Goal: Task Accomplishment & Management: Use online tool/utility

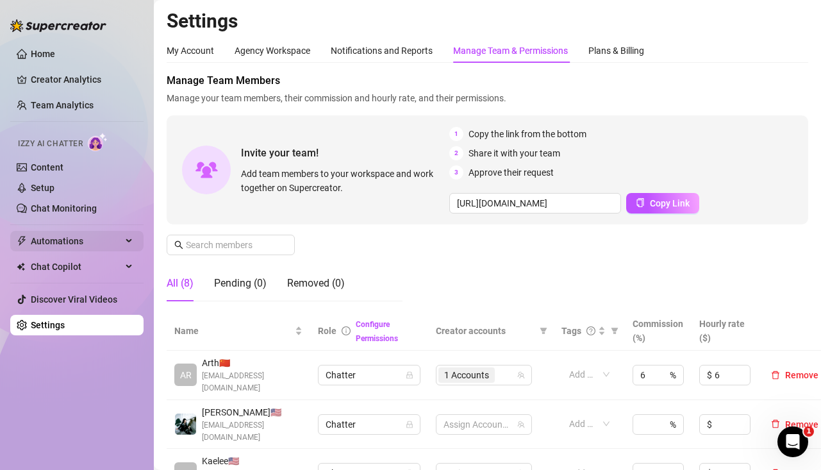
click at [58, 242] on span "Automations" at bounding box center [76, 241] width 91 height 21
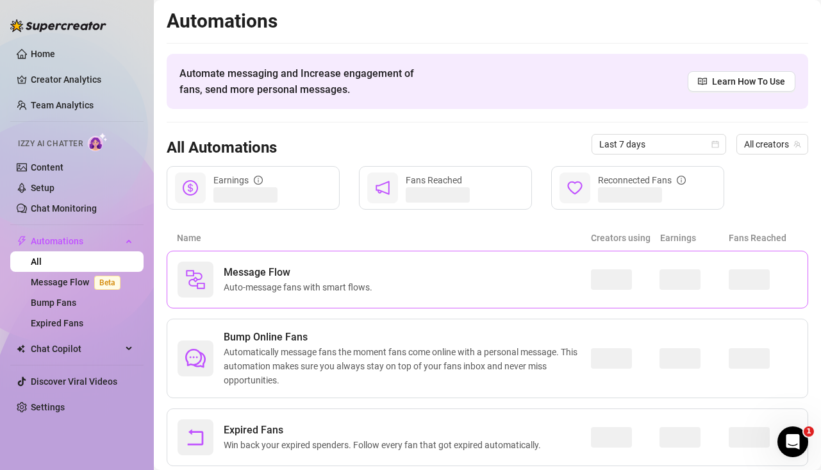
click at [236, 293] on span "Auto-message fans with smart flows." at bounding box center [301, 287] width 154 height 14
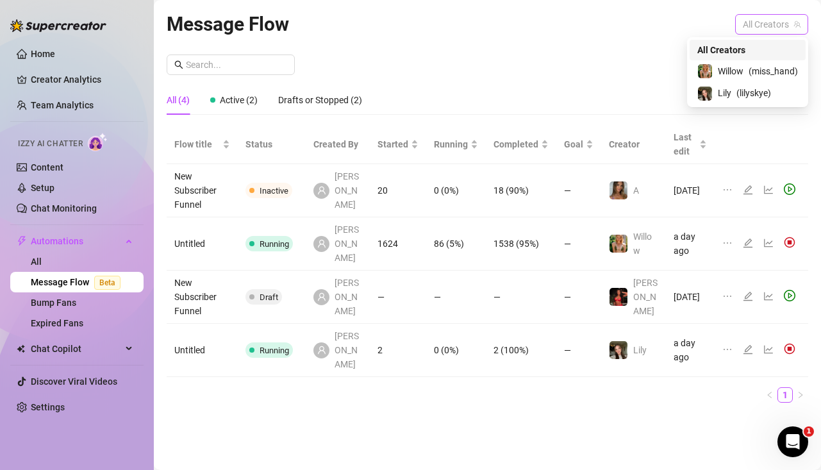
click at [748, 25] on span "All Creators" at bounding box center [772, 24] width 58 height 19
click at [728, 94] on span "Lily" at bounding box center [724, 93] width 13 height 14
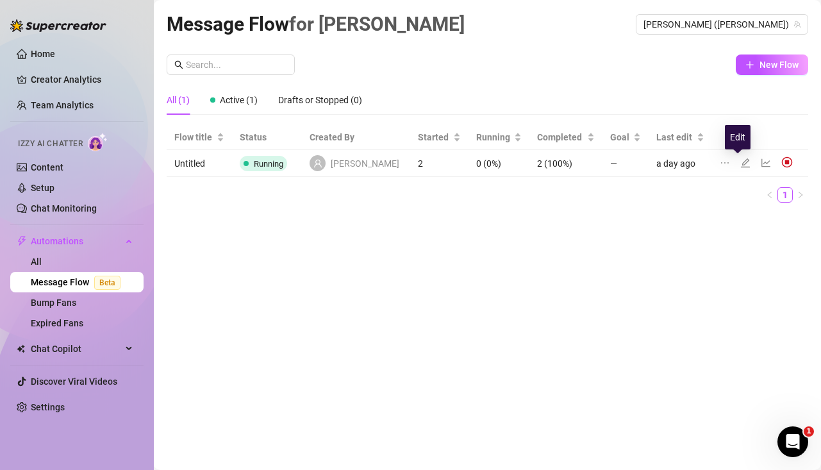
click at [740, 160] on icon "edit" at bounding box center [744, 162] width 9 height 9
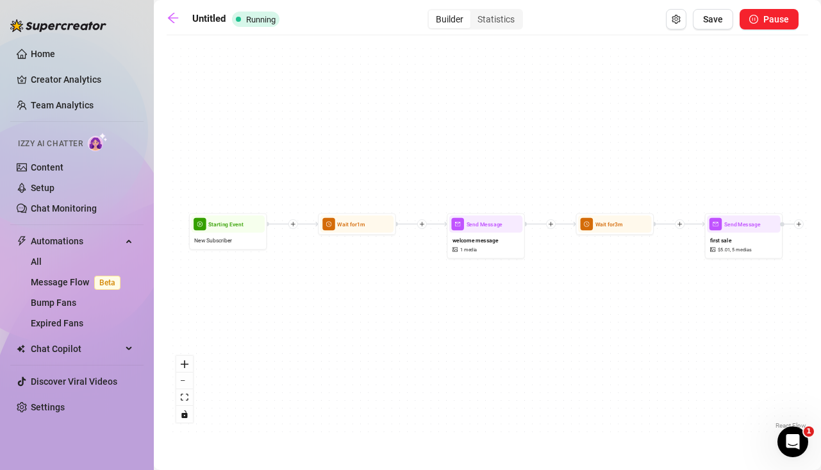
click at [550, 223] on icon "plus" at bounding box center [551, 224] width 6 height 6
click at [587, 225] on div "Time Delay" at bounding box center [588, 224] width 57 height 13
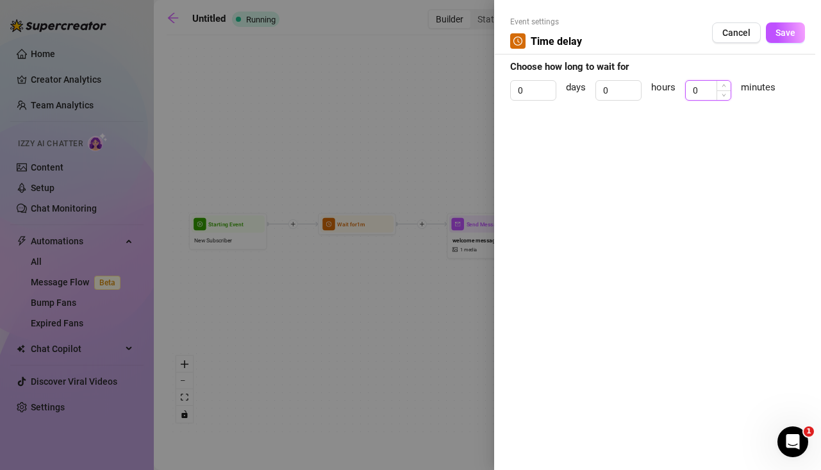
click at [709, 90] on input "0" at bounding box center [708, 90] width 45 height 19
type input "1"
click at [795, 29] on button "Save" at bounding box center [785, 32] width 39 height 21
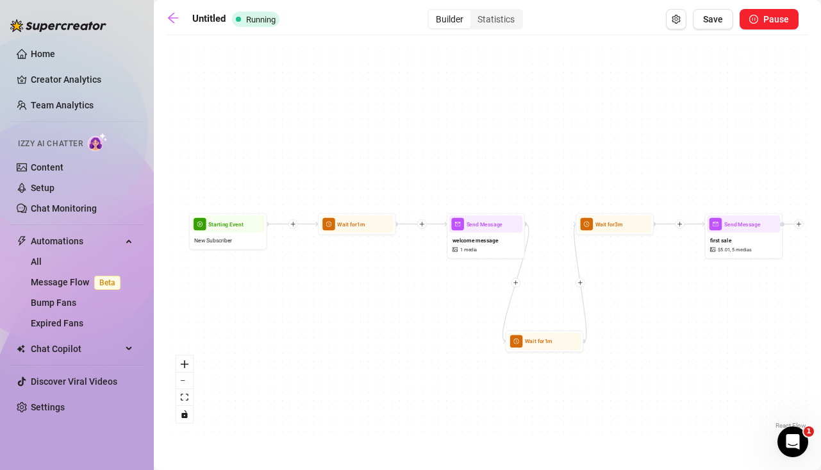
click at [582, 288] on icon "Edge from bc734fb1-e6bb-4587-91cb-4af5eaa4bfc1 to 6f044cd1-855b-440b-9c26-96727…" at bounding box center [580, 282] width 12 height 117
click at [582, 283] on div at bounding box center [580, 283] width 10 height 10
click at [615, 310] on div "Message" at bounding box center [618, 309] width 57 height 13
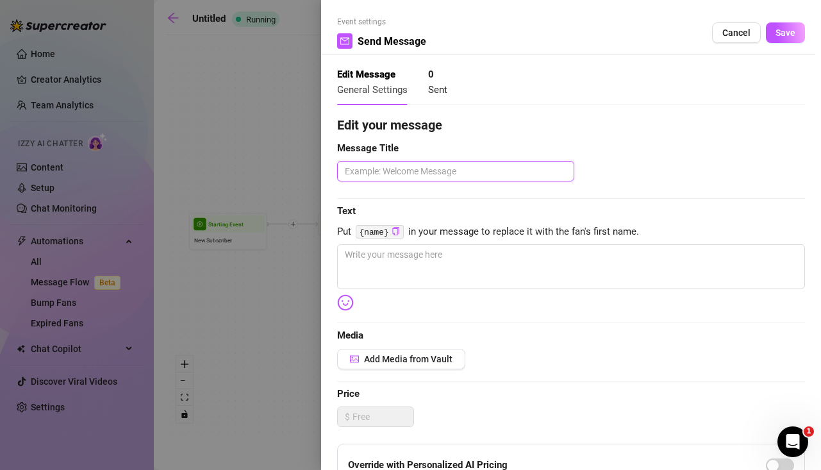
click at [419, 172] on textarea at bounding box center [455, 171] width 237 height 21
type textarea "e"
type textarea "em"
type textarea "emo"
type textarea "emoj"
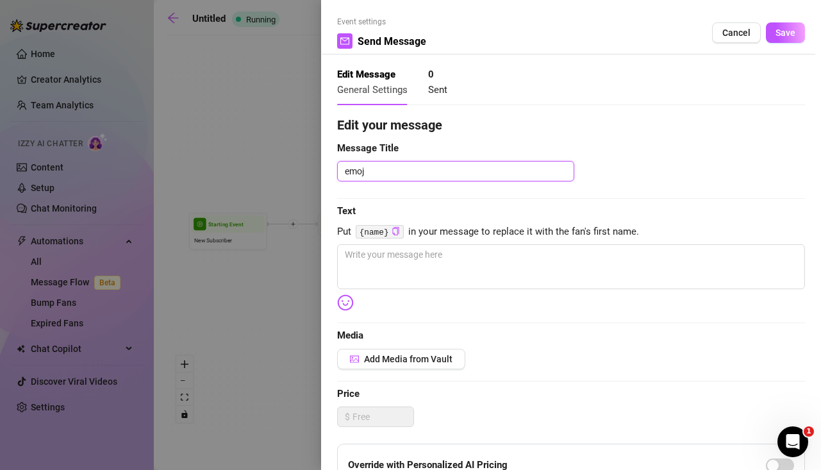
type textarea "emoji"
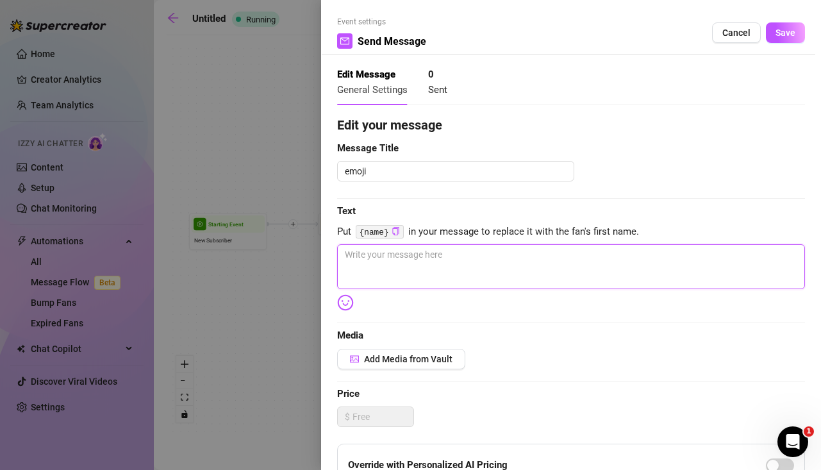
click at [404, 261] on textarea at bounding box center [571, 266] width 468 height 45
type textarea "🥰"
type textarea "🥰🤭"
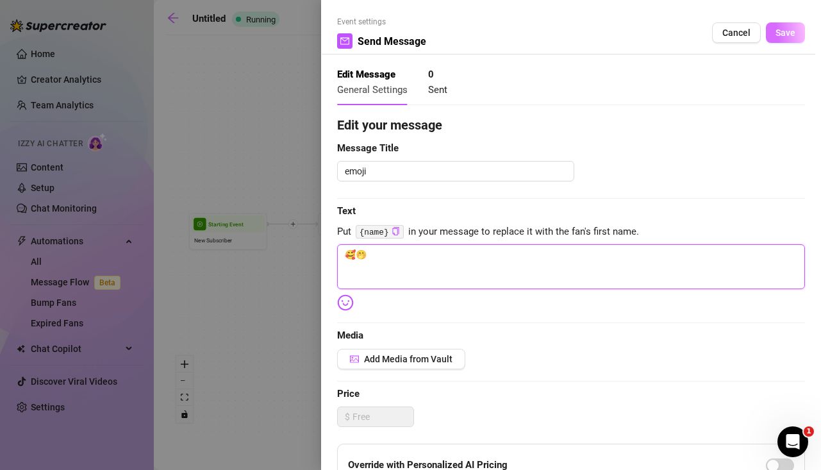
type textarea "🥰🤭"
click at [794, 26] on button "Save" at bounding box center [785, 32] width 39 height 21
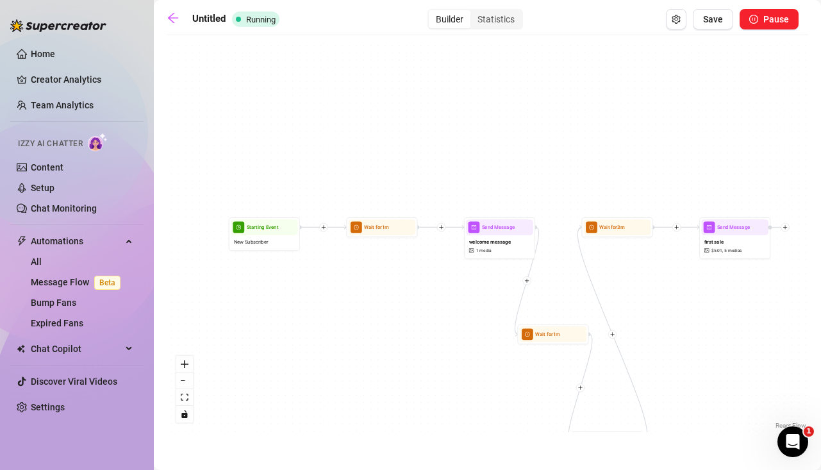
drag, startPoint x: 640, startPoint y: 284, endPoint x: 628, endPoint y: 287, distance: 12.6
click at [636, 286] on div "Send Message emoji Wait for 1m Send Message first sale $ 5.01 , 5 medias Wait f…" at bounding box center [487, 237] width 641 height 390
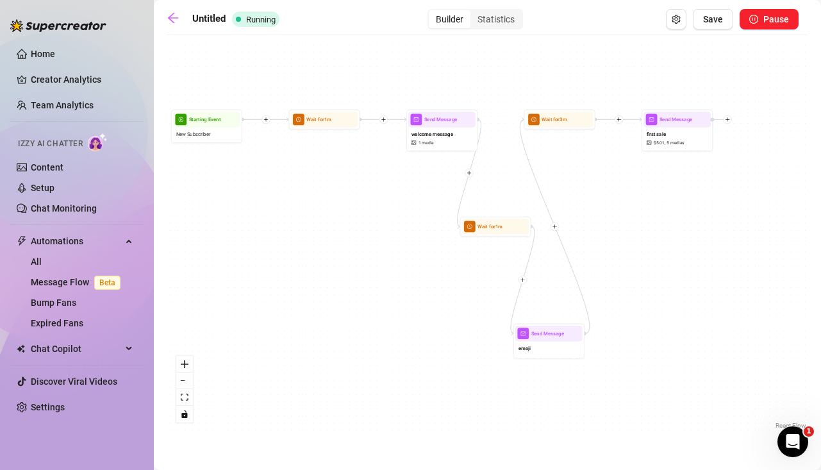
drag, startPoint x: 607, startPoint y: 293, endPoint x: 552, endPoint y: 261, distance: 63.7
click at [554, 185] on div "Send Message emoji Wait for 1m Send Message first sale $ 5.01 , 5 medias Wait f…" at bounding box center [487, 237] width 641 height 390
drag, startPoint x: 559, startPoint y: 340, endPoint x: 591, endPoint y: 222, distance: 122.2
click at [591, 222] on div "Send Message emoji" at bounding box center [580, 224] width 71 height 35
click at [678, 215] on div "Send Message emoji Wait for 1m Send Message first sale $ 5.01 , 5 medias Wait f…" at bounding box center [487, 237] width 641 height 390
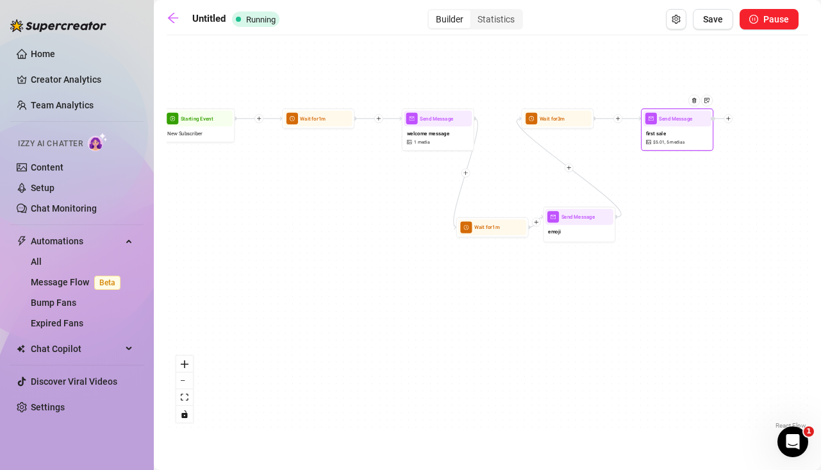
click at [729, 117] on icon "plus" at bounding box center [727, 118] width 5 height 5
click at [755, 143] on div "Message" at bounding box center [764, 144] width 53 height 12
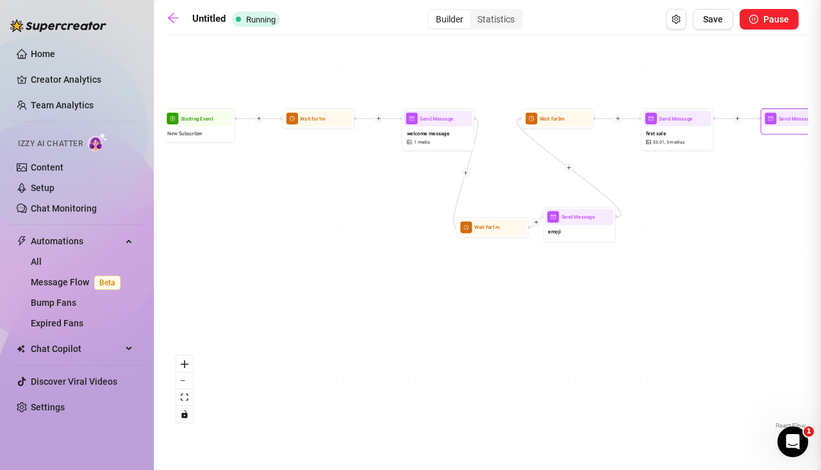
type textarea "Write your message here"
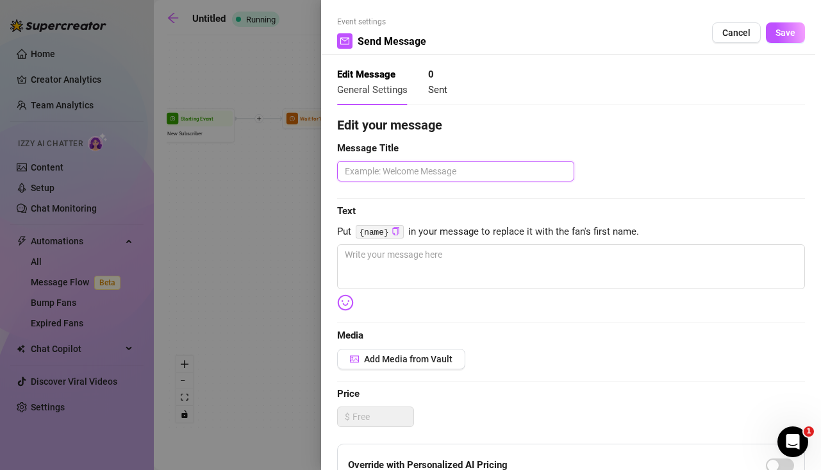
click at [484, 176] on textarea at bounding box center [455, 171] width 237 height 21
type textarea "t"
type textarea "te"
type textarea "tex"
type textarea "text"
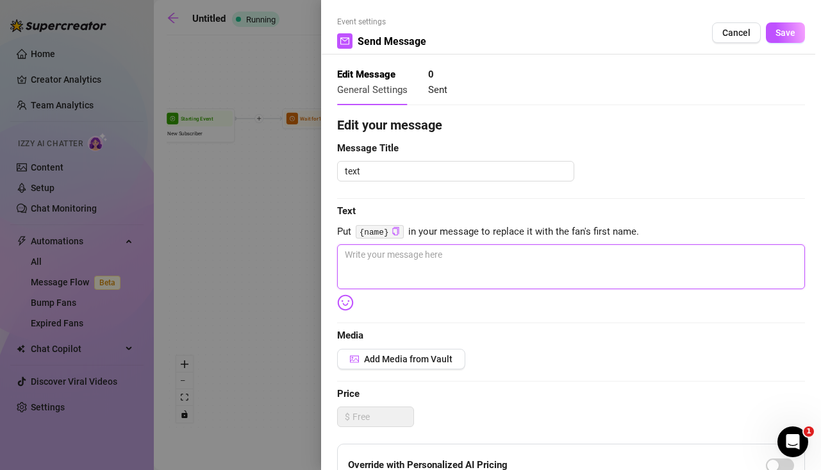
click at [431, 253] on textarea at bounding box center [571, 266] width 468 height 45
type textarea "h"
type textarea "ho"
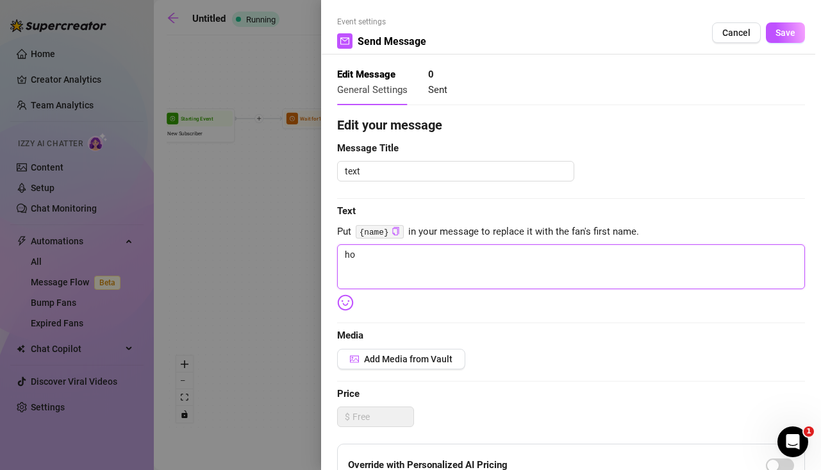
type textarea "hop"
type textarea "hope"
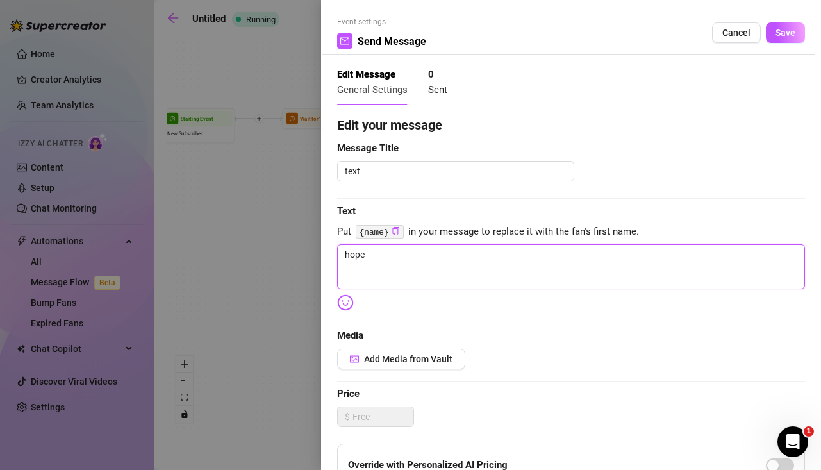
type textarea "hope"
type textarea "hope t"
type textarea "hope th"
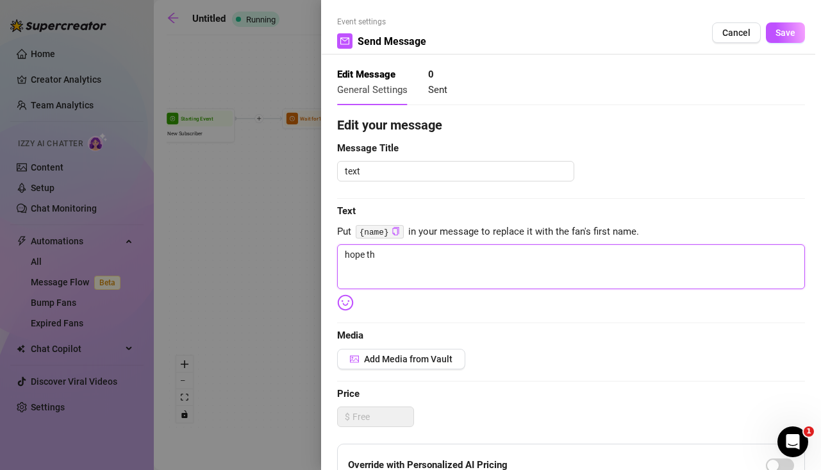
type textarea "hope tha"
type textarea "hope that"
type textarea "hope that'"
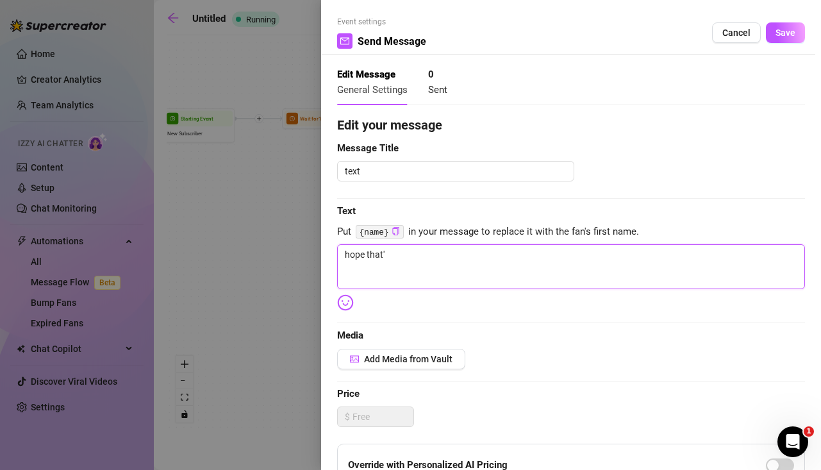
type textarea "hope that's"
type textarea "hope that's o"
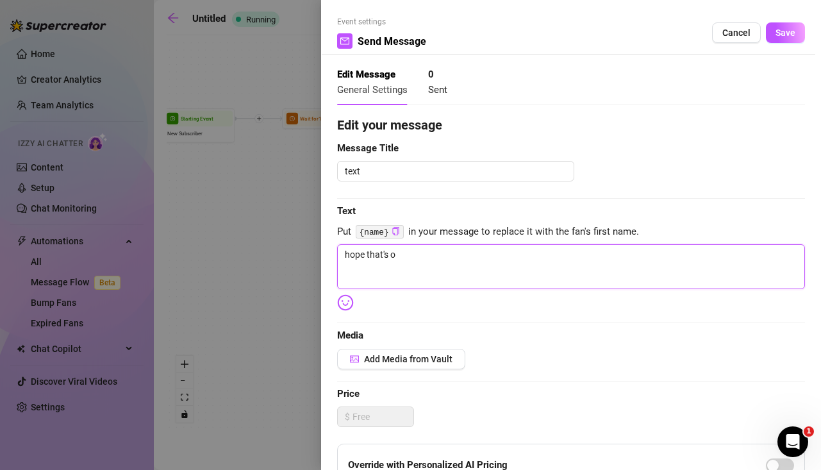
type textarea "hope that's ok"
type textarea "hope that's oka"
type textarea "hope that's okay"
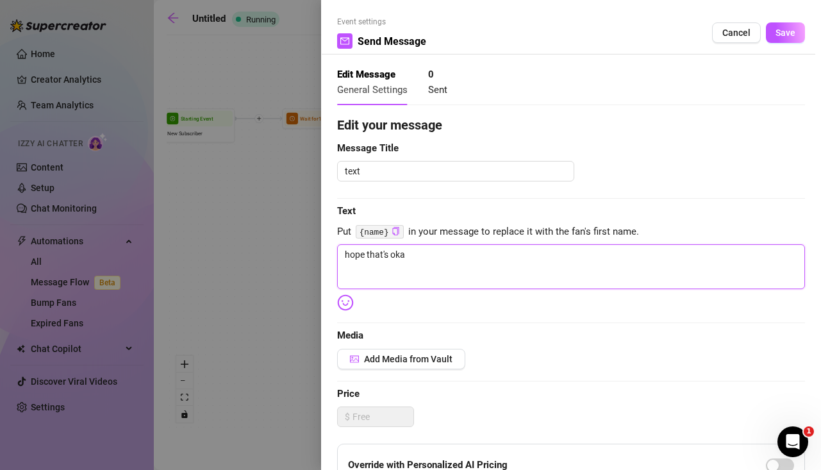
type textarea "hope that's okay"
click at [427, 258] on textarea "hope that's okay" at bounding box center [571, 266] width 468 height 45
type textarea "hope that's okay :"
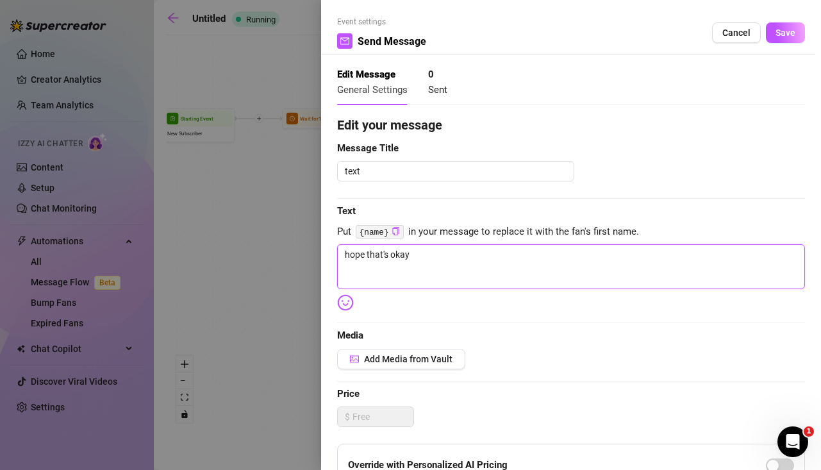
type textarea "hope that's okay :"
type textarea "hope that's okay :)"
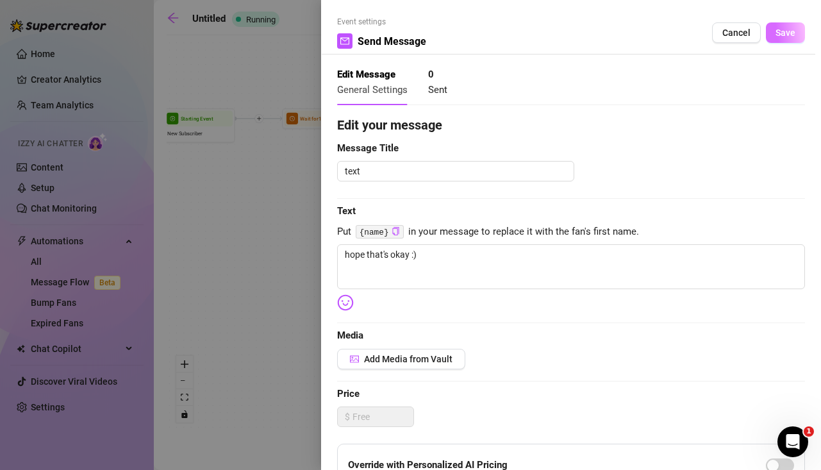
click at [782, 31] on span "Save" at bounding box center [785, 33] width 20 height 10
